Goal: Task Accomplishment & Management: Manage account settings

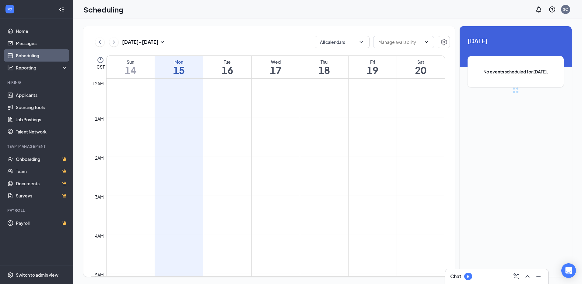
scroll to position [299, 0]
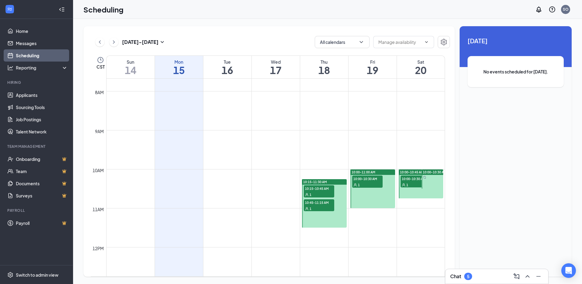
click at [320, 187] on span "10:15-10:45 AM" at bounding box center [319, 188] width 30 height 6
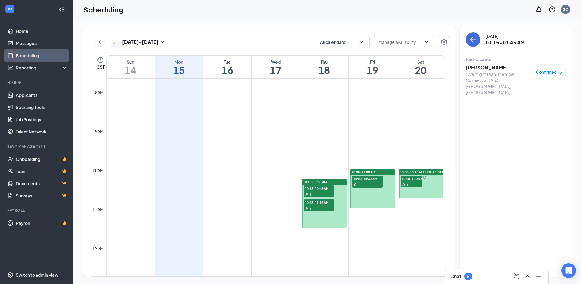
click at [314, 205] on div "1" at bounding box center [319, 208] width 30 height 6
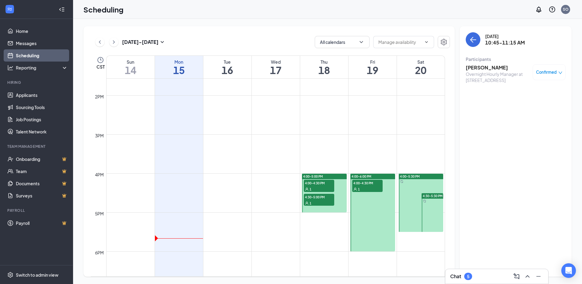
scroll to position [543, 0]
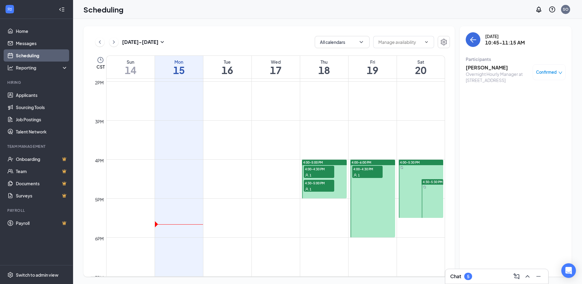
click at [309, 170] on span "4:00-4:30 PM" at bounding box center [319, 169] width 30 height 6
click at [316, 186] on div "1" at bounding box center [319, 189] width 30 height 6
click at [114, 44] on icon "ChevronRight" at bounding box center [114, 41] width 6 height 7
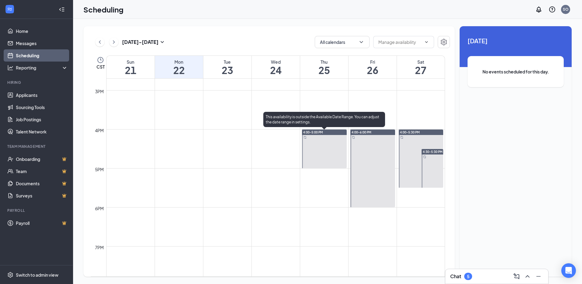
scroll to position [574, 0]
click at [318, 131] on span "4:00-5:00 PM" at bounding box center [313, 132] width 20 height 4
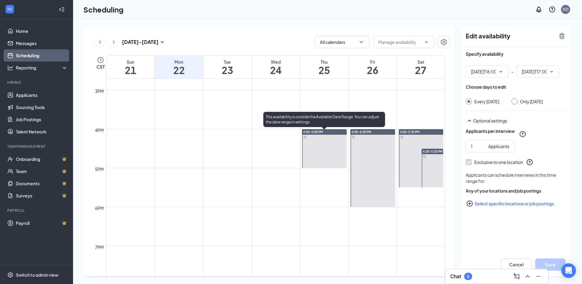
type input "04:00 PM"
type input "05:00 PM"
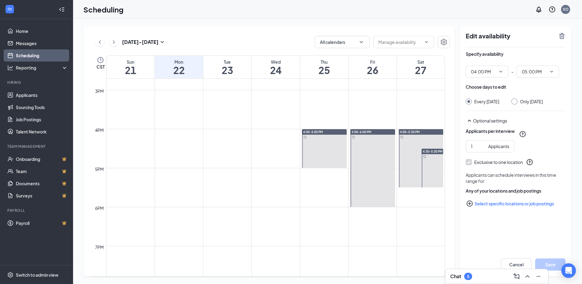
click at [518, 102] on div at bounding box center [515, 101] width 6 height 6
click at [522, 102] on div "Only [DATE]" at bounding box center [527, 101] width 31 height 6
click at [516, 100] on input "Only [DATE]" at bounding box center [514, 100] width 4 height 4
radio input "true"
radio input "false"
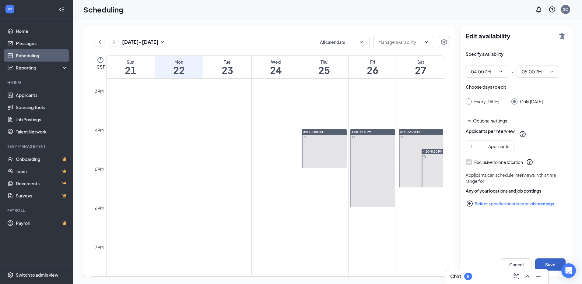
click at [553, 265] on button "Save" at bounding box center [551, 264] width 30 height 12
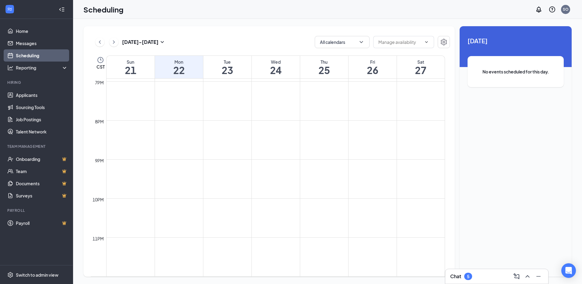
scroll to position [616, 0]
